Goal: Navigation & Orientation: Understand site structure

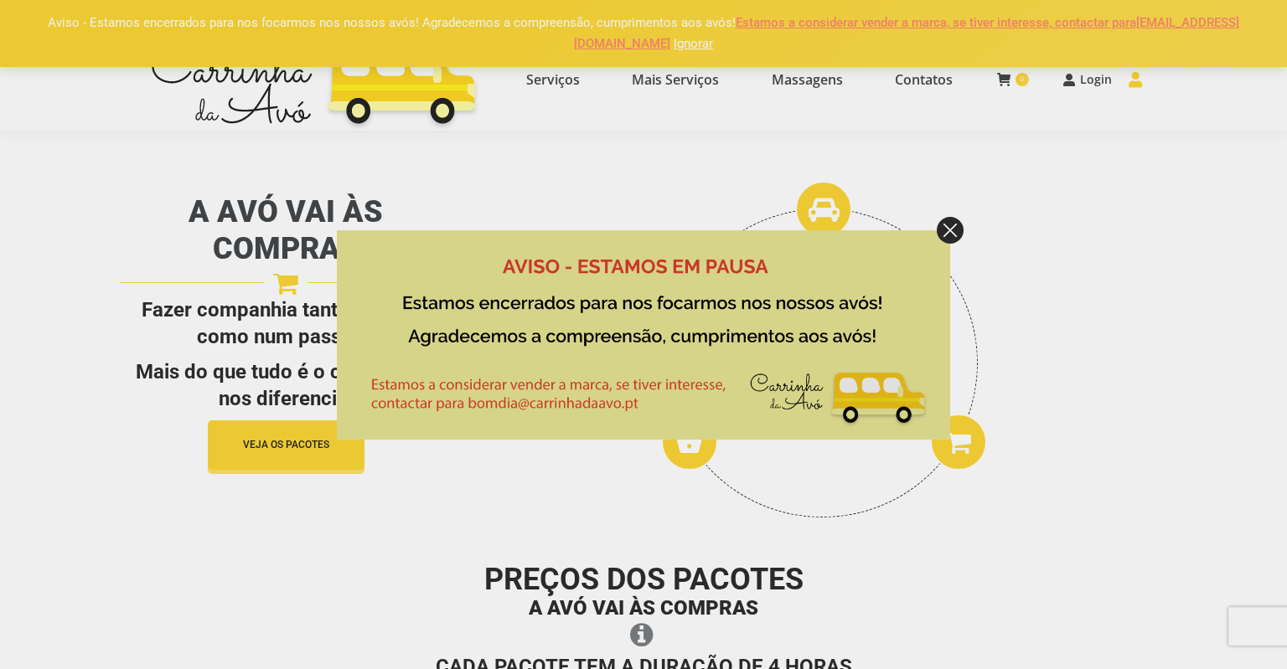
click at [946, 220] on img at bounding box center [950, 230] width 27 height 27
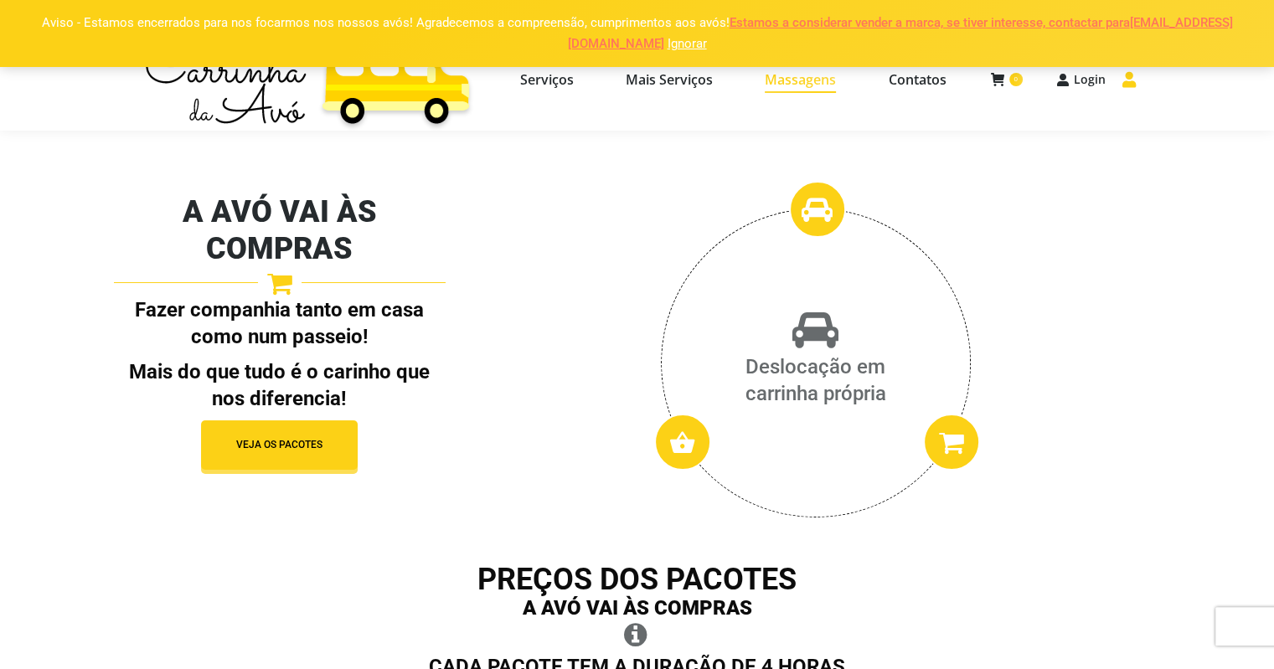
click at [804, 82] on span "Massagens" at bounding box center [800, 79] width 71 height 17
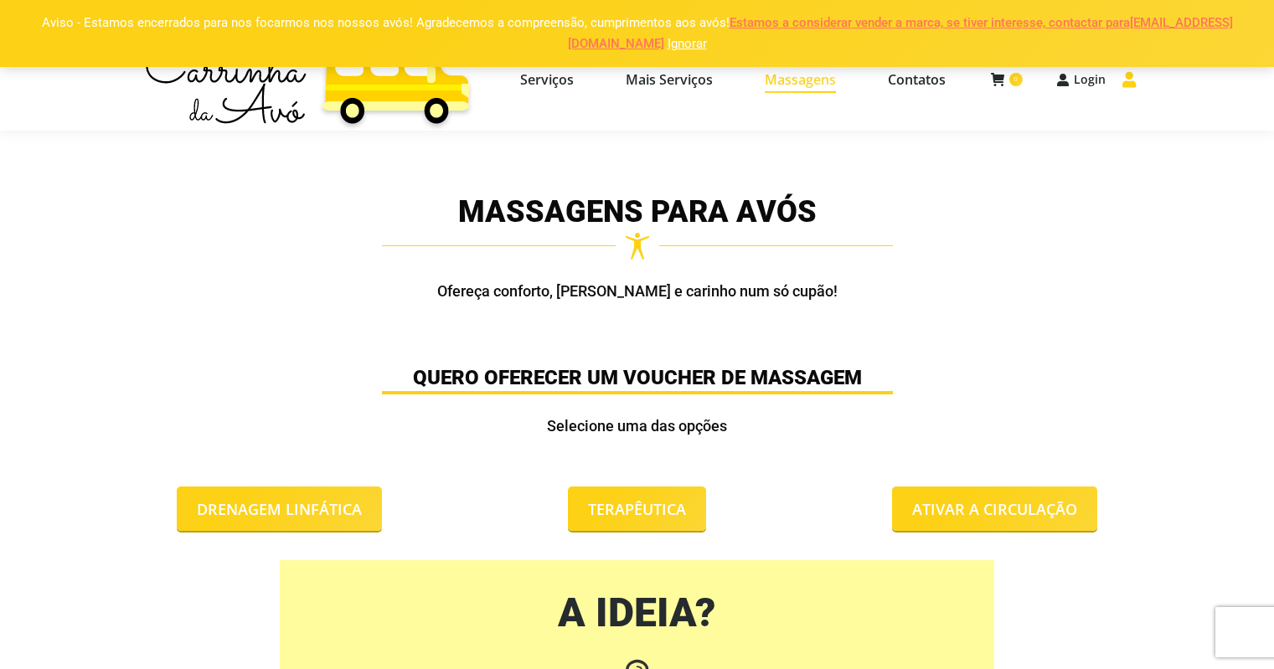
select select "[URL][DOMAIN_NAME]"
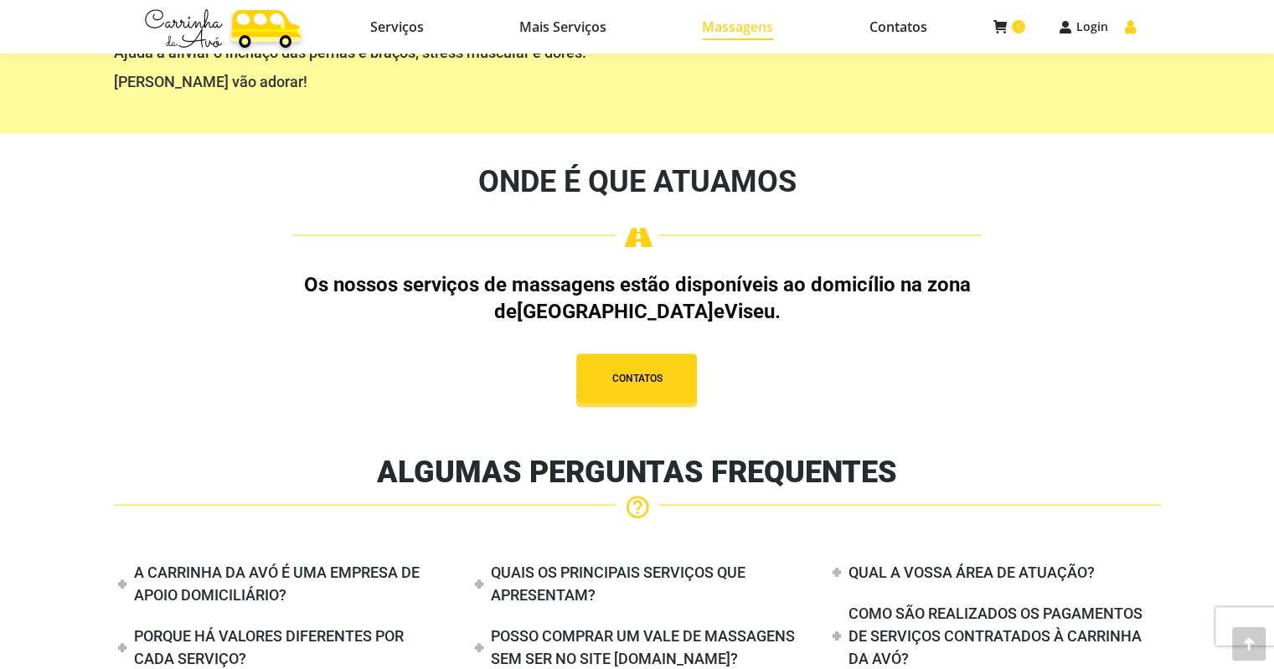
scroll to position [3267, 0]
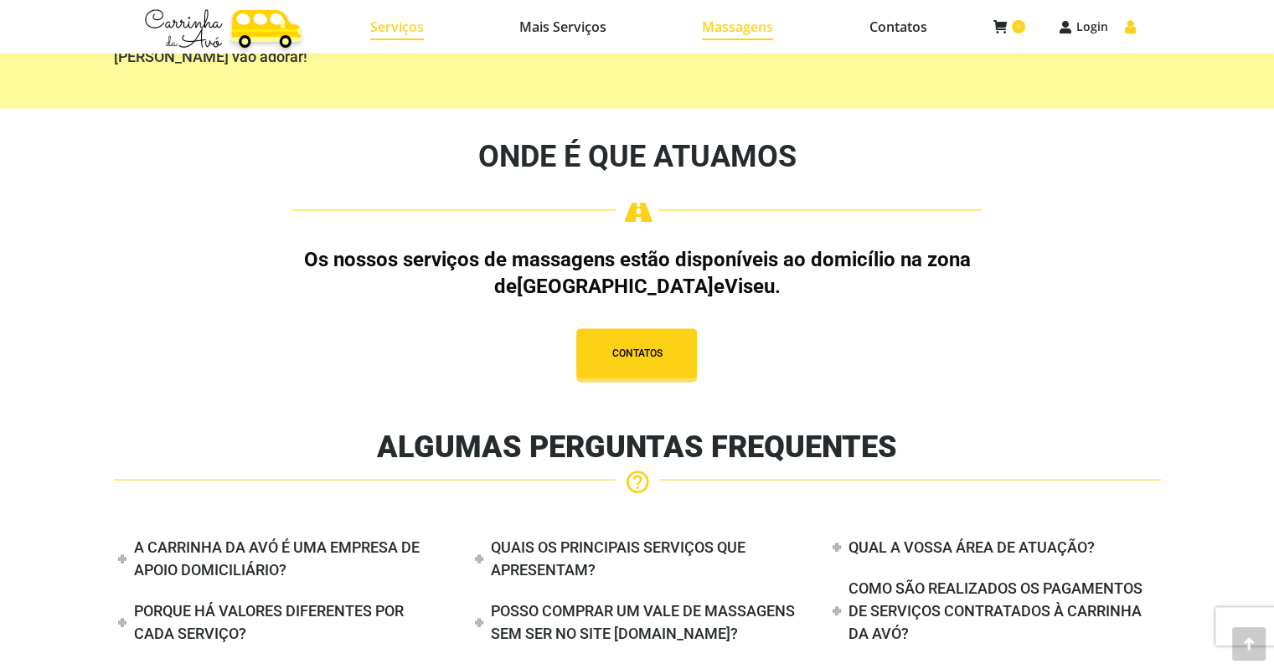
click at [388, 36] on link "Serviços" at bounding box center [397, 26] width 141 height 23
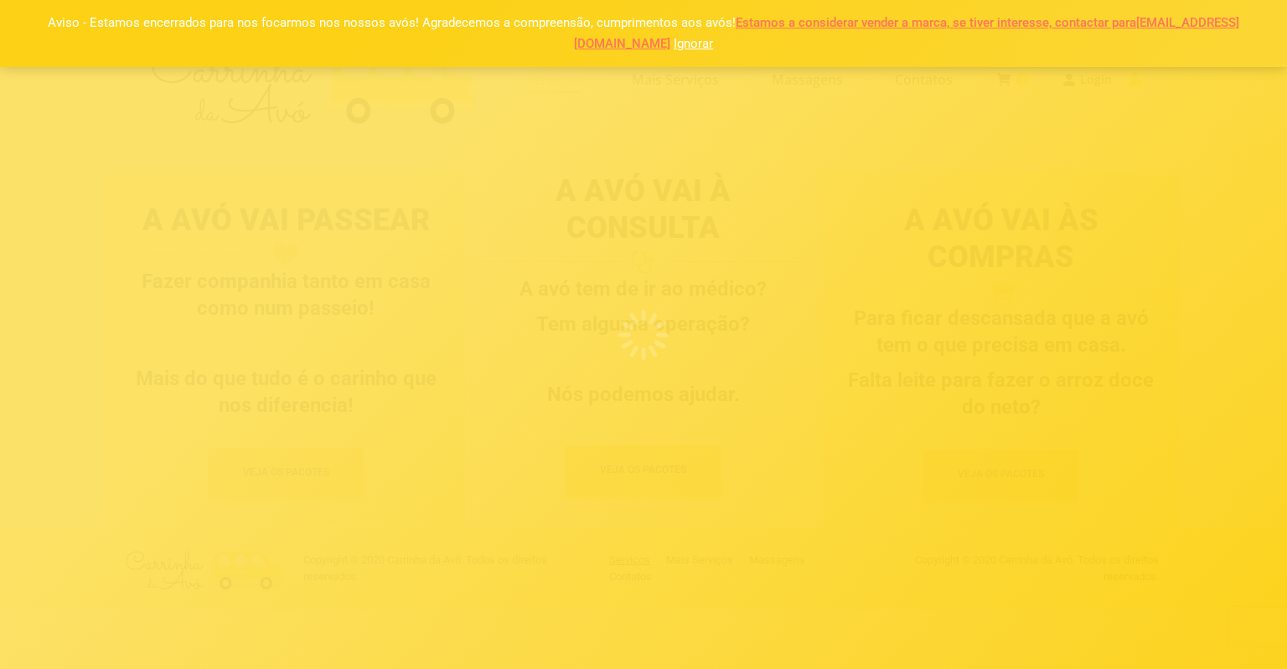
select select "[URL][DOMAIN_NAME]"
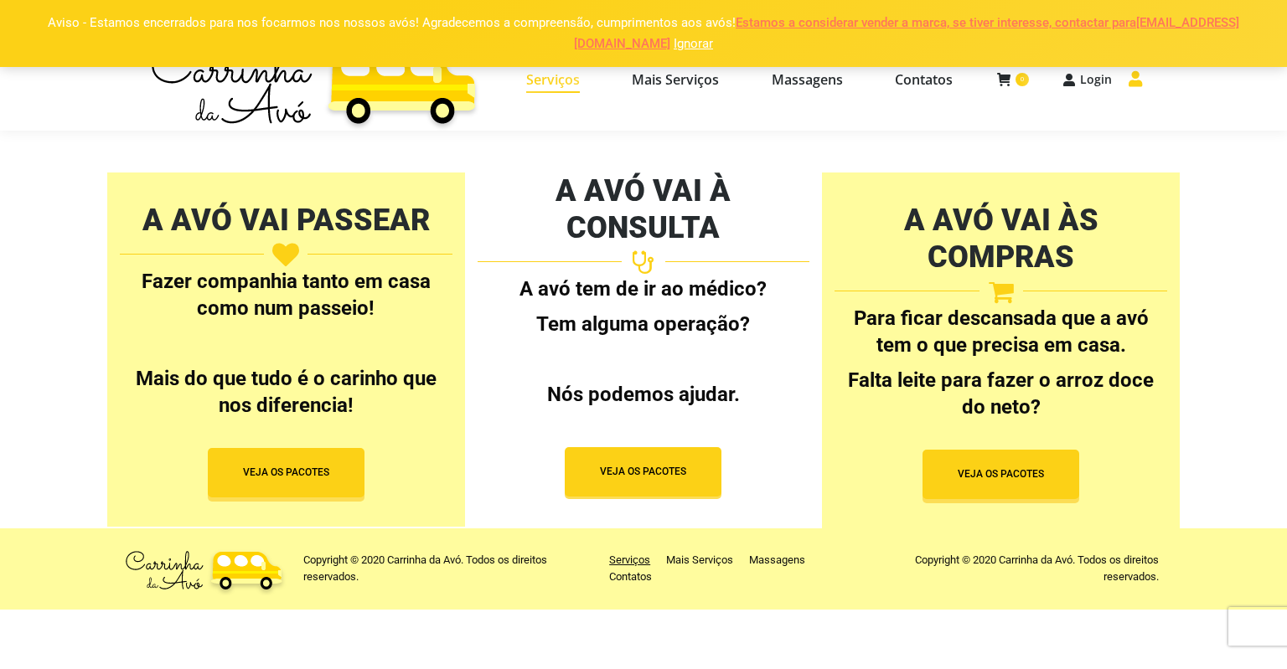
click at [664, 465] on span "VEJA OS PACOTES" at bounding box center [643, 472] width 86 height 14
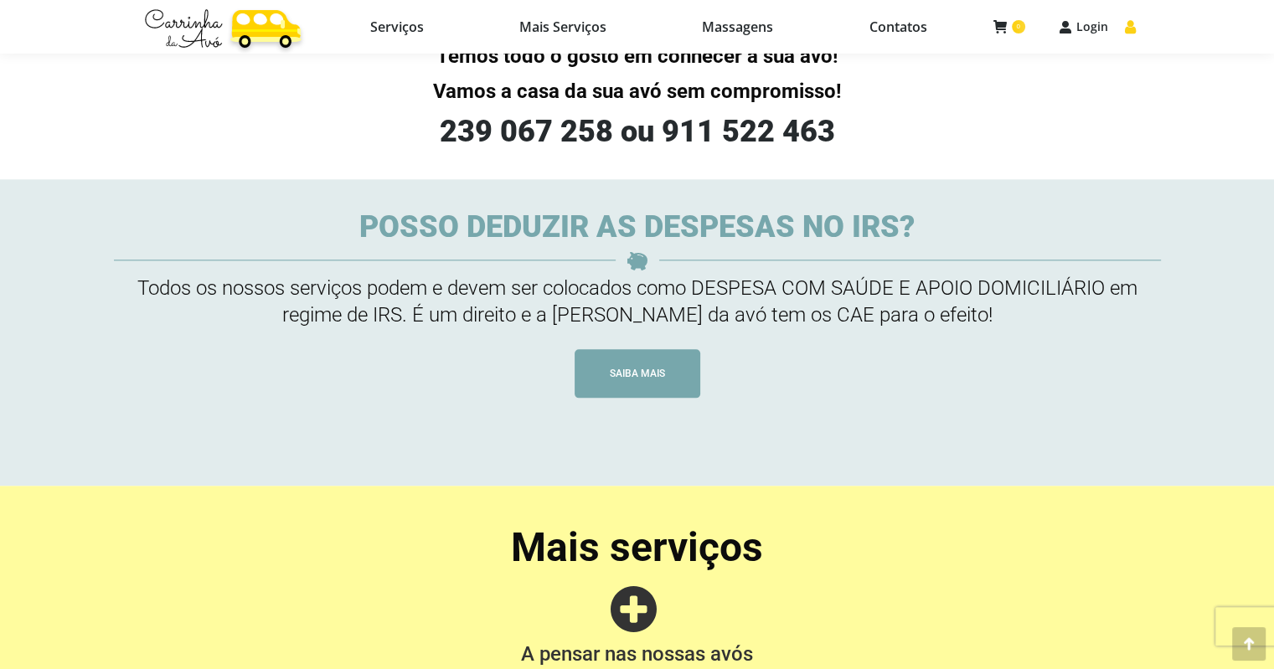
scroll to position [2262, 0]
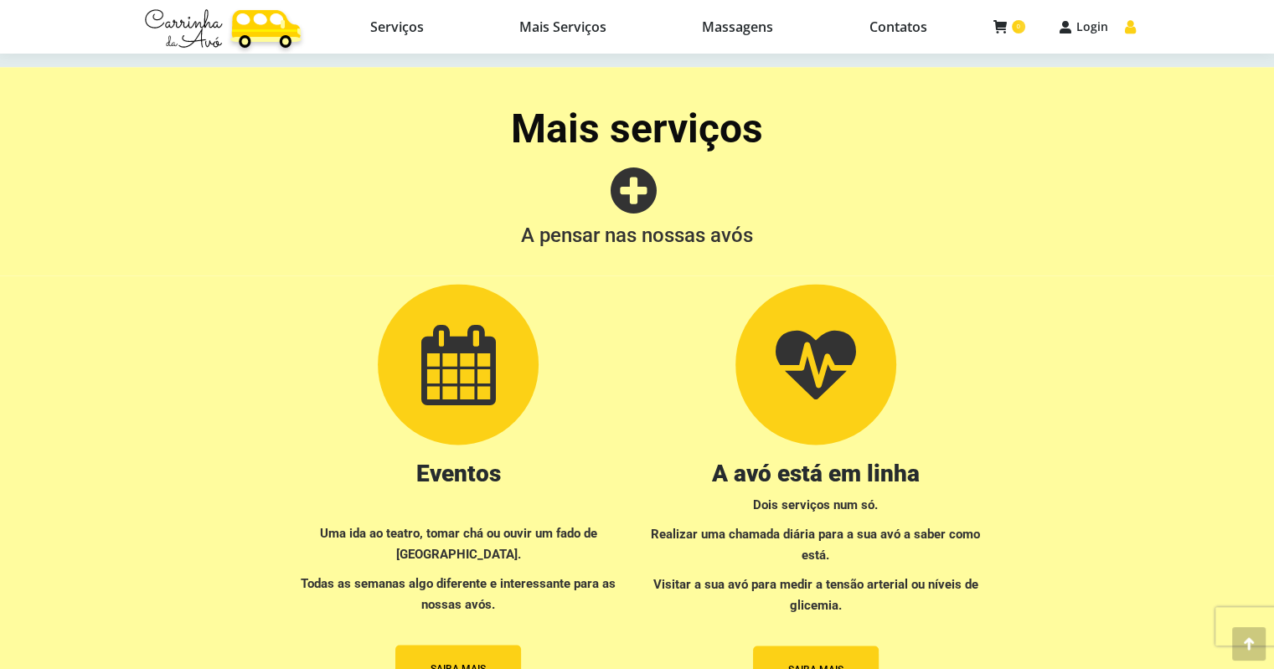
click at [650, 193] on icon at bounding box center [638, 190] width 54 height 54
click at [899, 33] on span "Contatos" at bounding box center [898, 26] width 58 height 17
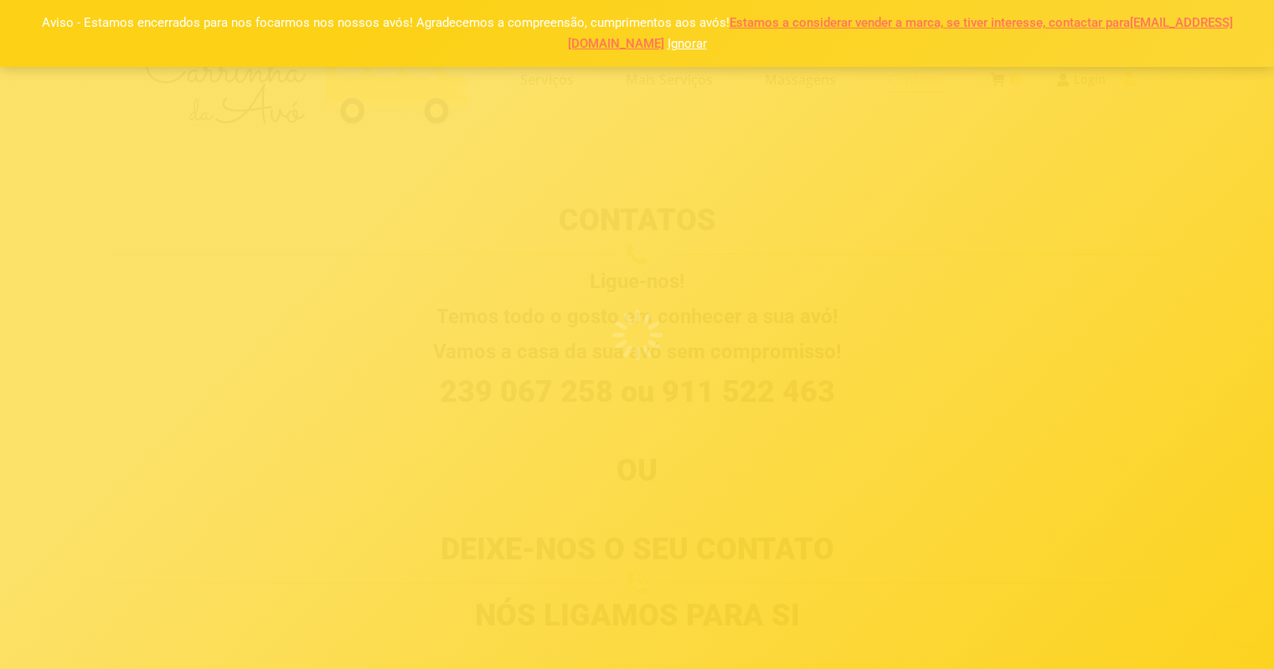
select select "[URL][DOMAIN_NAME]"
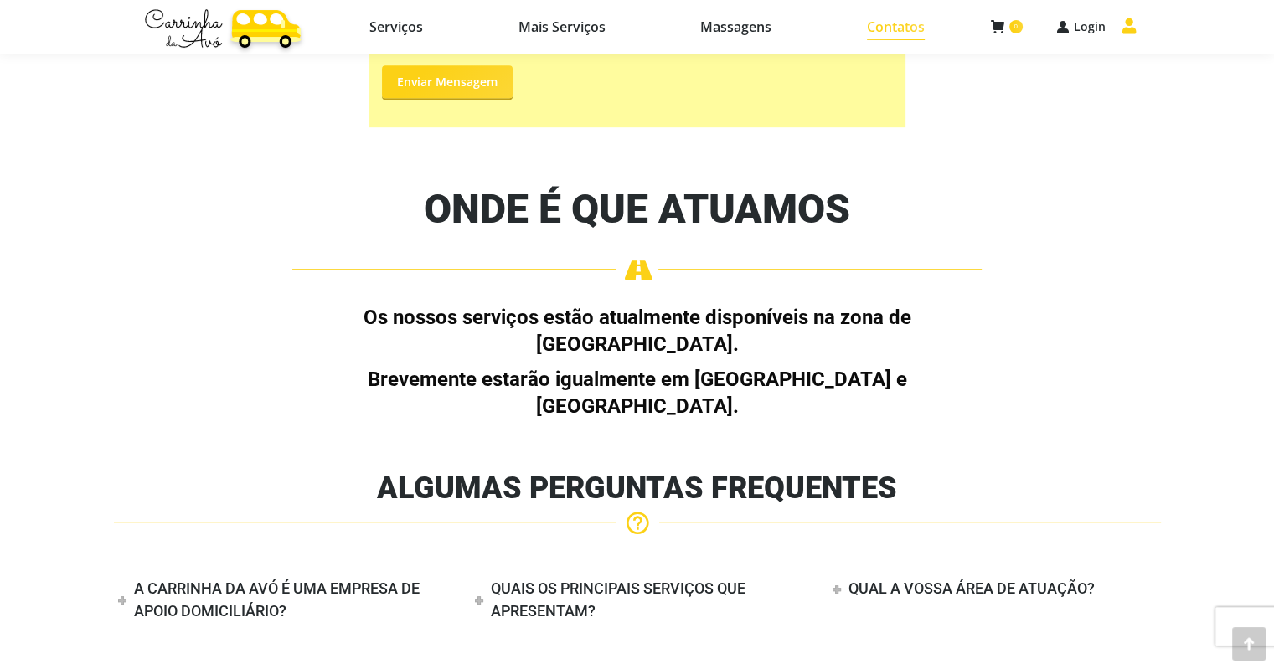
scroll to position [1012, 0]
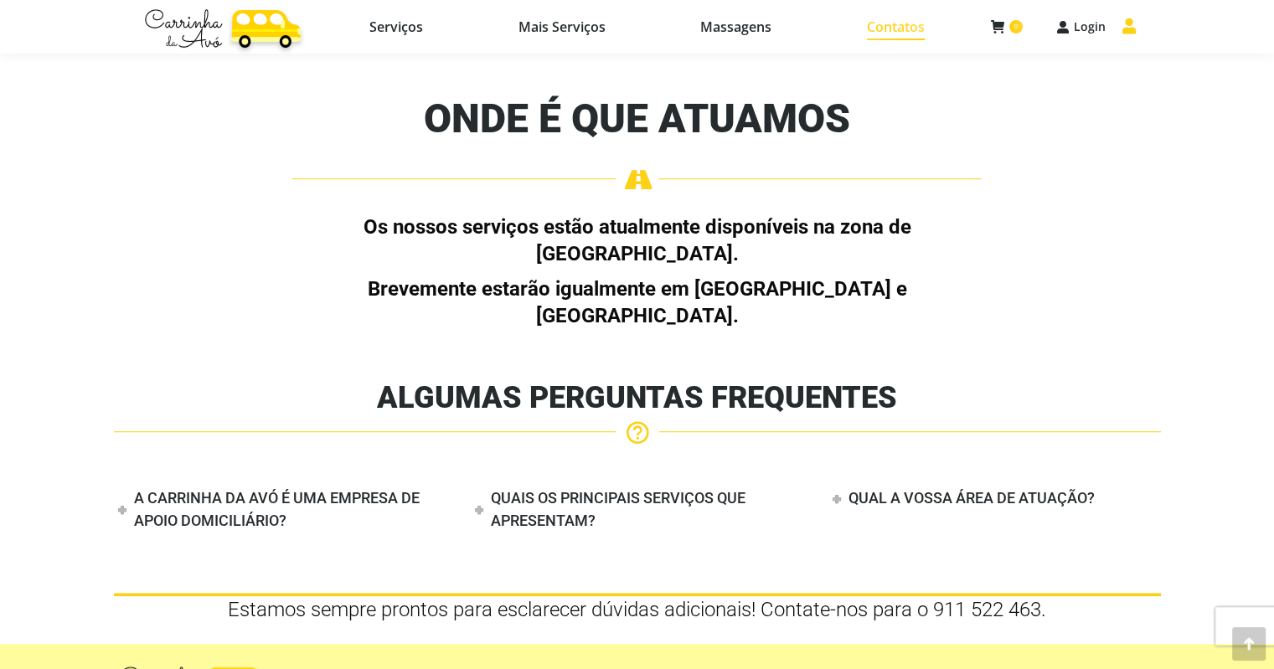
click at [234, 19] on img at bounding box center [222, 27] width 167 height 53
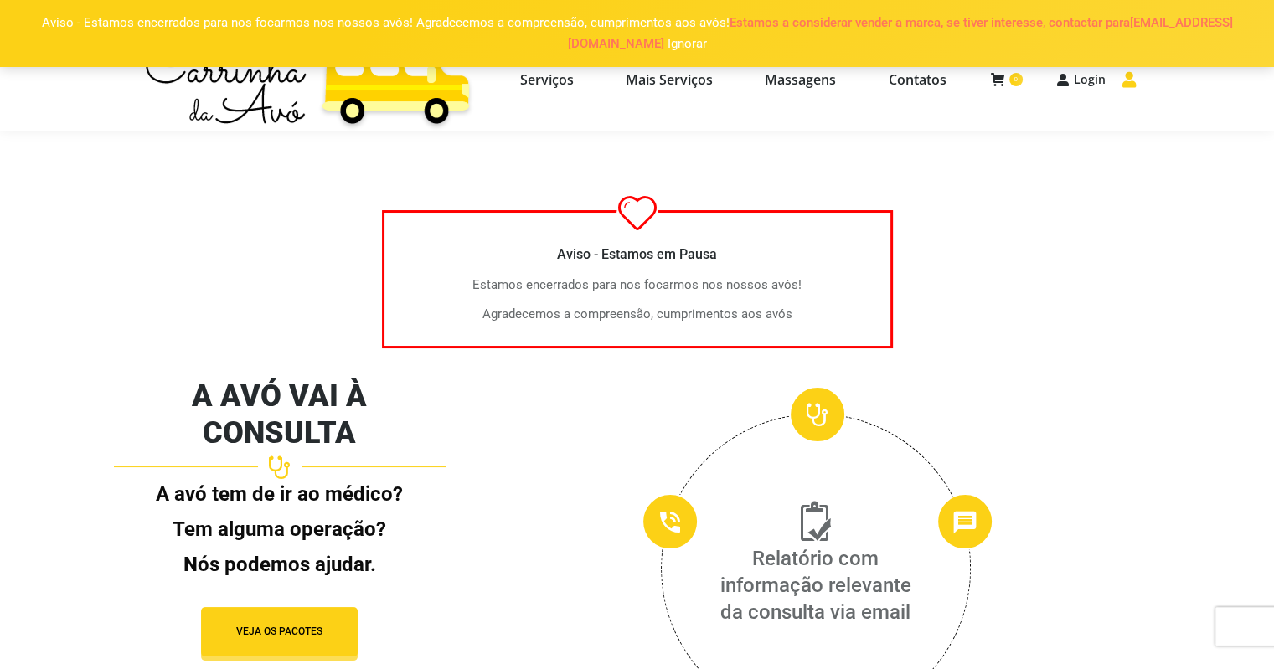
click at [668, 45] on link "Ignorar" at bounding box center [687, 43] width 39 height 15
